Goal: Task Accomplishment & Management: Use online tool/utility

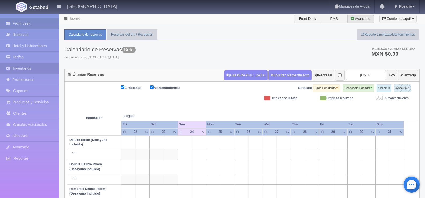
click at [24, 66] on link "Inventarios" at bounding box center [29, 68] width 59 height 11
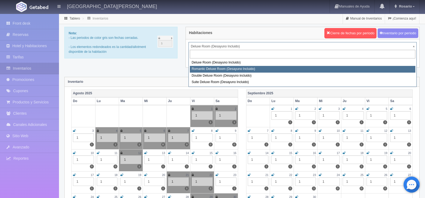
select select "625"
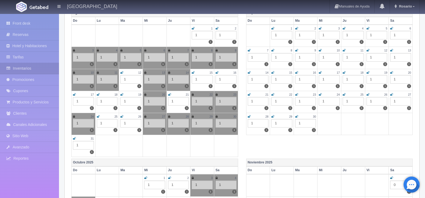
scroll to position [54, 0]
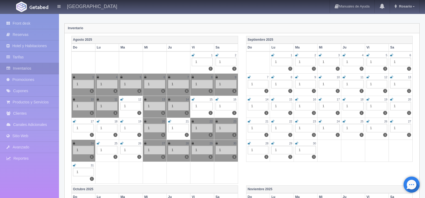
click at [98, 143] on icon at bounding box center [98, 143] width 3 height 3
